Goal: Download file/media

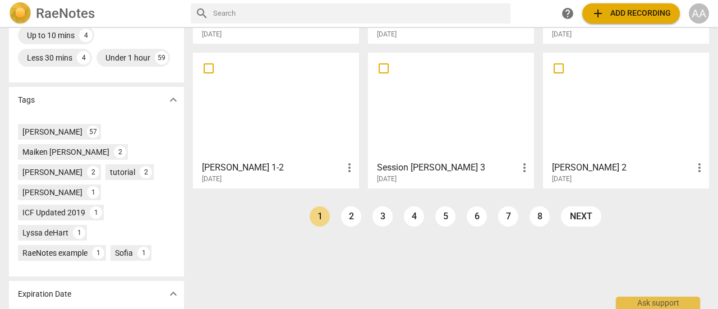
scroll to position [326, 0]
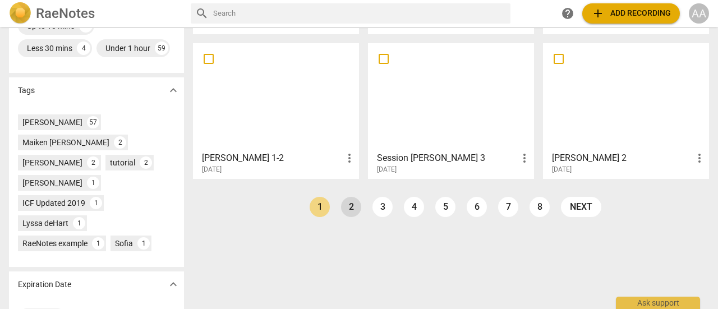
click at [349, 212] on link "2" at bounding box center [351, 207] width 20 height 20
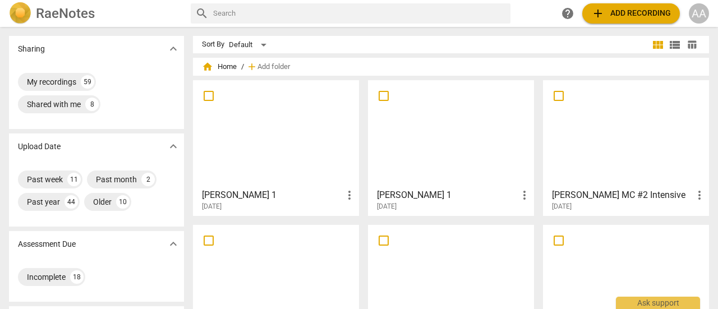
drag, startPoint x: 642, startPoint y: 148, endPoint x: 643, endPoint y: 142, distance: 6.3
click at [643, 142] on div at bounding box center [626, 133] width 158 height 99
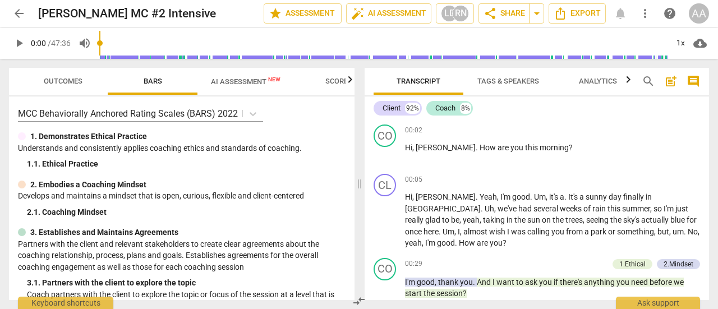
click at [66, 81] on span "Outcomes" at bounding box center [63, 81] width 39 height 8
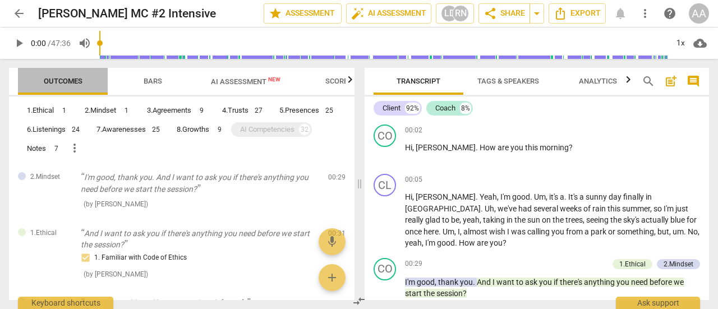
click at [66, 81] on span "Outcomes" at bounding box center [63, 81] width 39 height 8
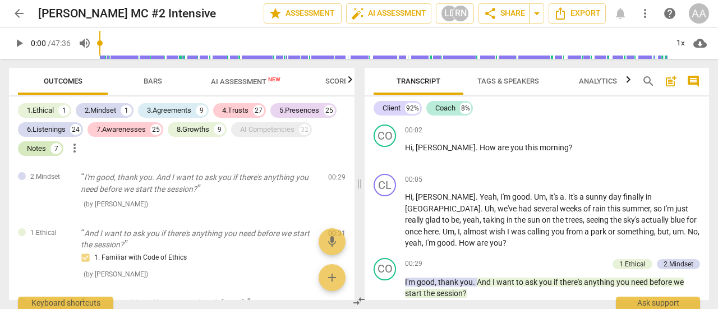
click at [37, 152] on div "Notes" at bounding box center [36, 148] width 19 height 11
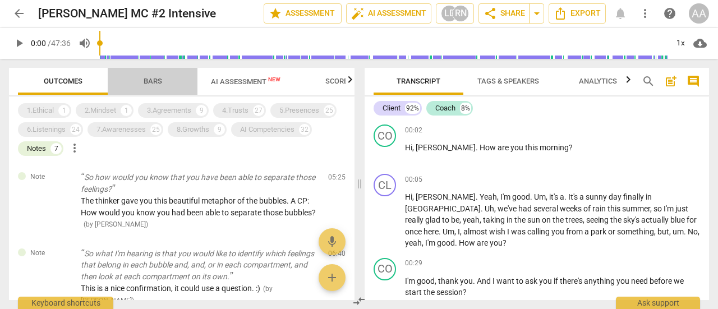
click at [150, 82] on span "Bars" at bounding box center [153, 81] width 19 height 8
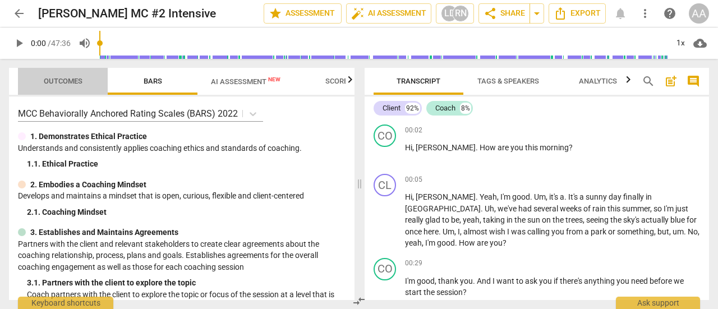
click at [72, 75] on span "Outcomes" at bounding box center [63, 81] width 66 height 15
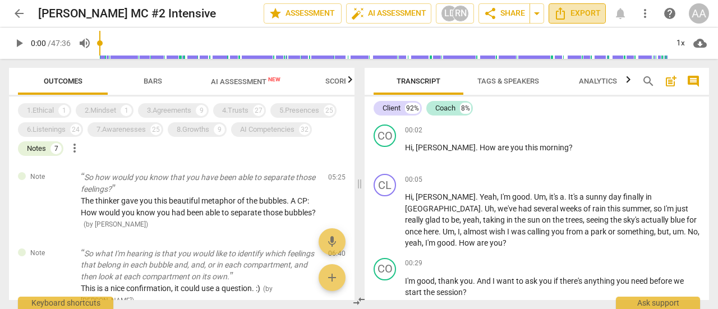
click at [583, 15] on span "Export" at bounding box center [576, 13] width 47 height 13
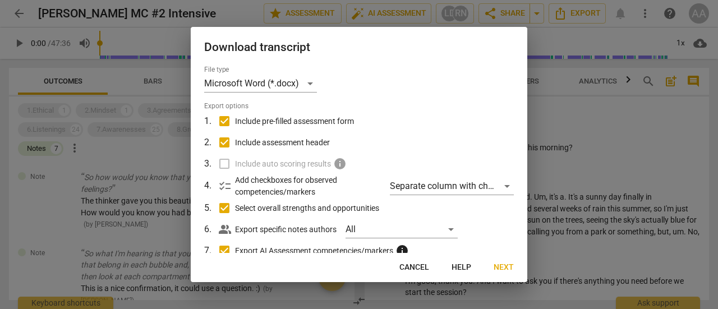
click at [506, 271] on span "Next" at bounding box center [503, 267] width 20 height 11
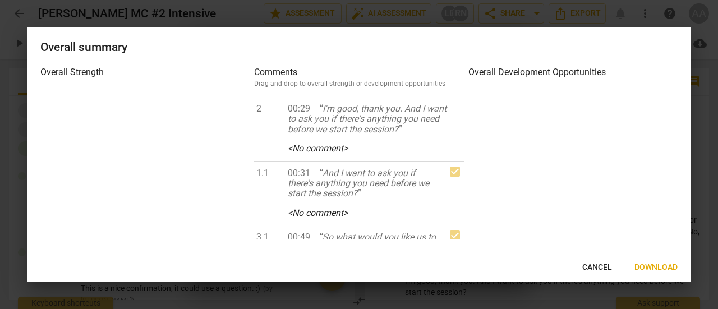
click at [506, 271] on div "Cancel Download" at bounding box center [358, 267] width 659 height 20
click at [652, 269] on span "Download" at bounding box center [655, 267] width 43 height 11
